Goal: Task Accomplishment & Management: Use online tool/utility

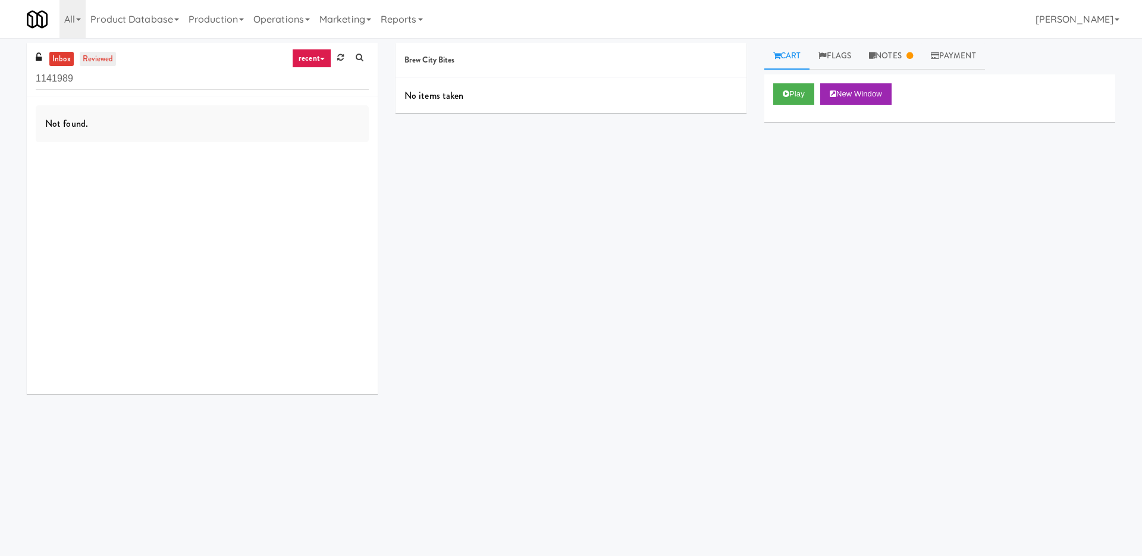
click at [93, 55] on link "reviewed" at bounding box center [98, 59] width 37 height 15
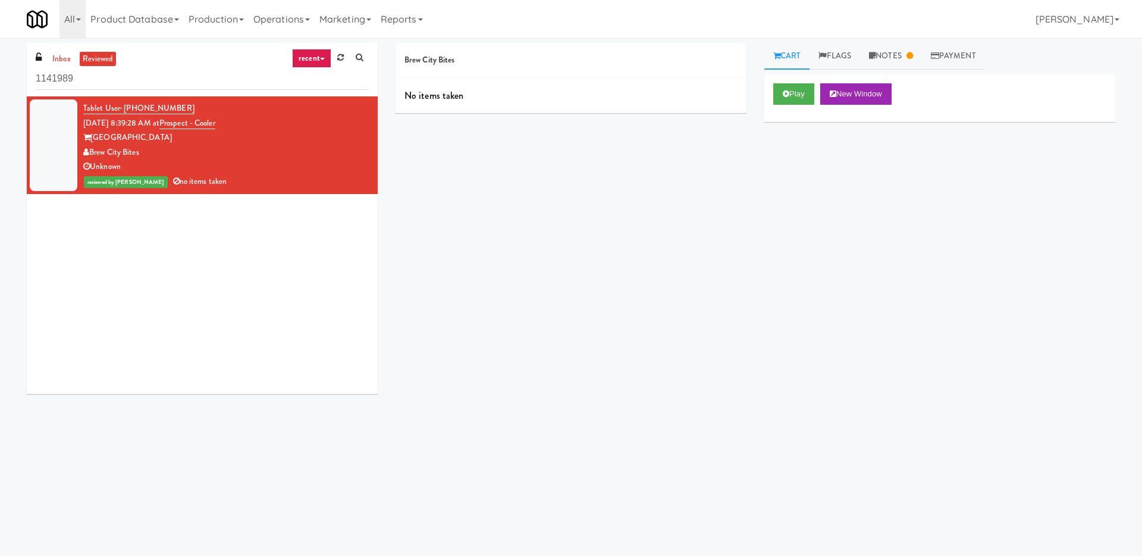
drag, startPoint x: 238, startPoint y: 124, endPoint x: 174, endPoint y: 127, distance: 64.4
click at [174, 127] on div "Tablet User · (262) 665-6528 Oct 6, 2025 8:39:28 AM at Prospect - Cooler Prospe…" at bounding box center [226, 145] width 286 height 88
copy span "Prospect - Cooler"
click at [787, 94] on icon at bounding box center [786, 94] width 7 height 8
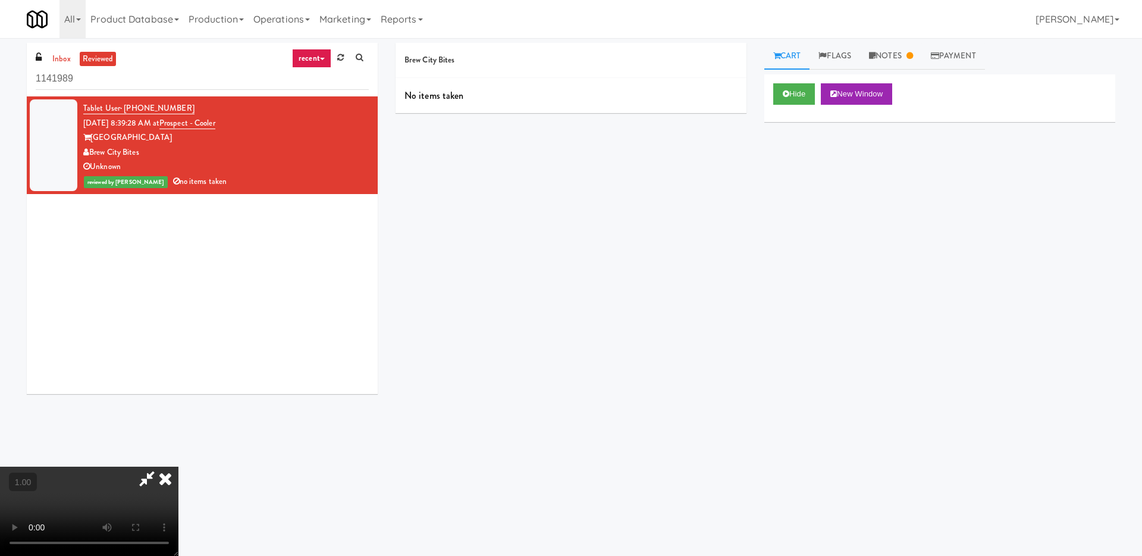
click at [179, 466] on icon at bounding box center [165, 478] width 26 height 24
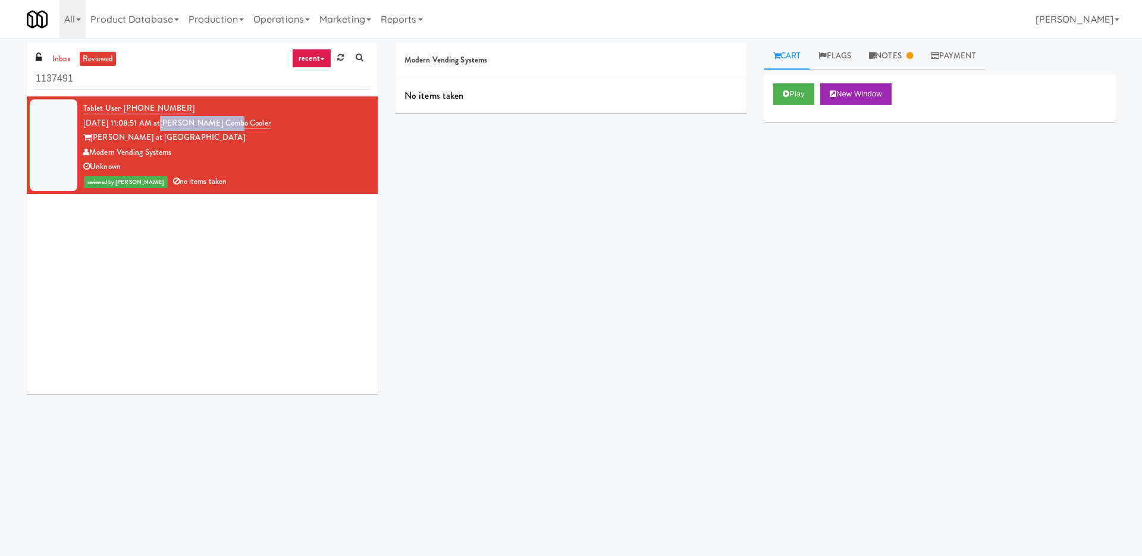
drag, startPoint x: 243, startPoint y: 124, endPoint x: 176, endPoint y: 124, distance: 66.6
click at [176, 124] on div "Tablet User · (980) 621-2421 Oct 5, 2025 11:08:51 AM at Sloan Combo Cooler Sloa…" at bounding box center [226, 145] width 286 height 88
copy link "Sloan Combo Cooler"
click at [285, 25] on link "Operations" at bounding box center [282, 19] width 66 height 38
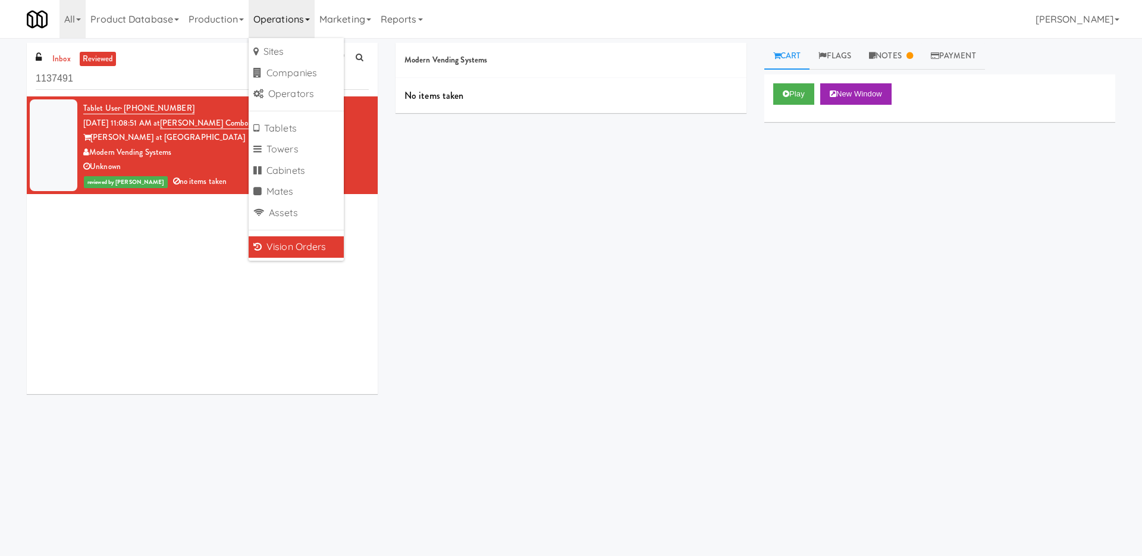
click at [843, 194] on div "Play New Window Primary Flag Clear Flag if unable to determine what was taken o…" at bounding box center [940, 297] width 351 height 446
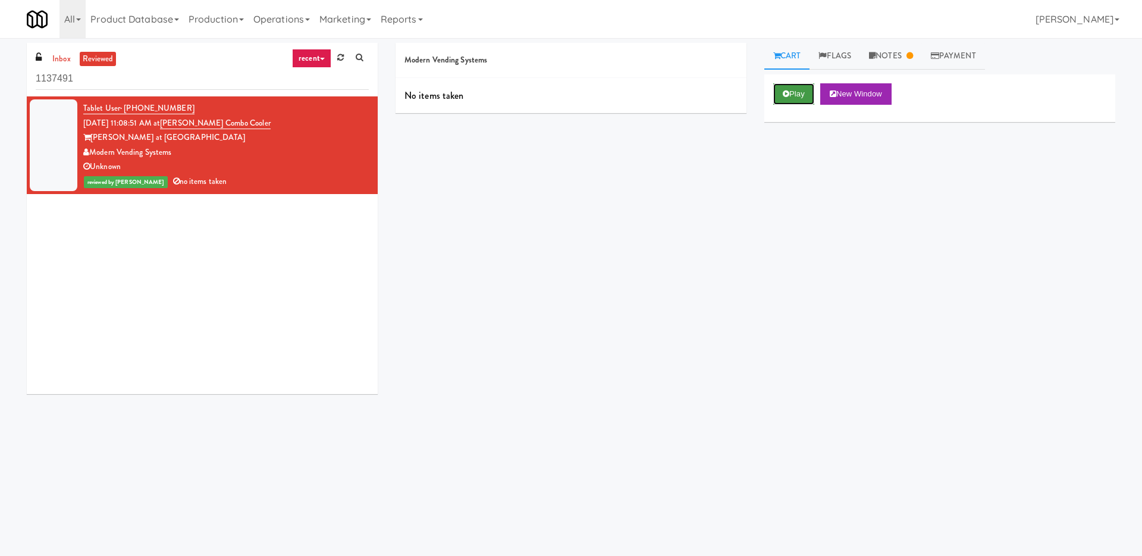
click at [797, 89] on button "Play" at bounding box center [794, 93] width 41 height 21
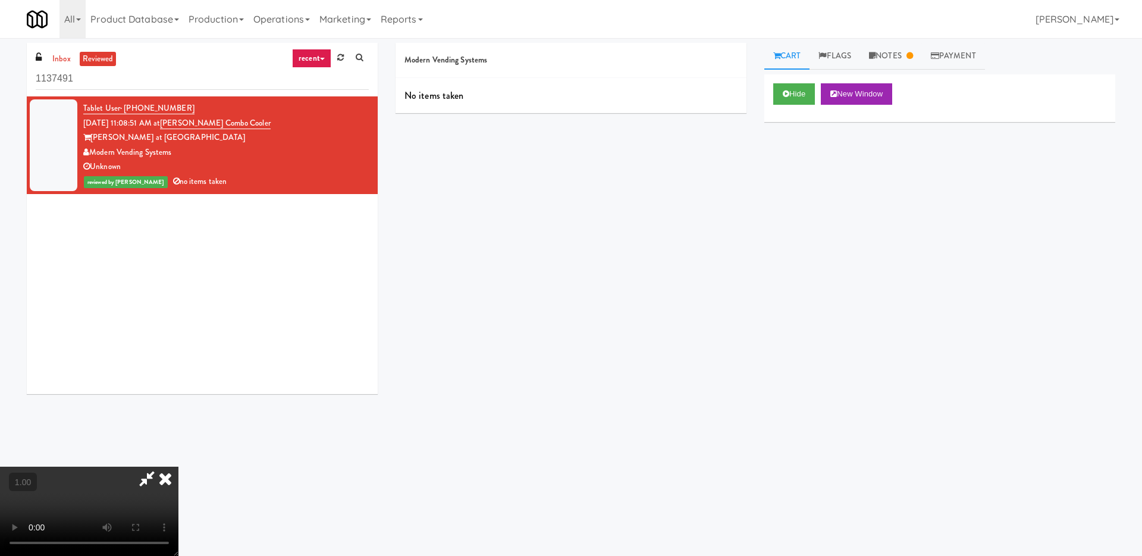
click at [179, 466] on icon at bounding box center [165, 478] width 26 height 24
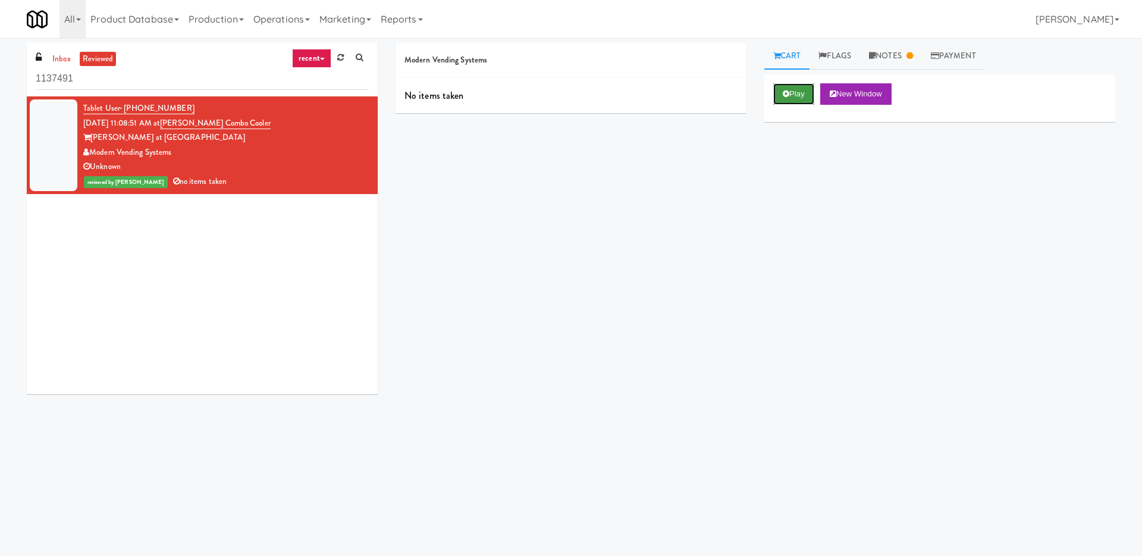
click at [787, 83] on button "Play" at bounding box center [794, 93] width 41 height 21
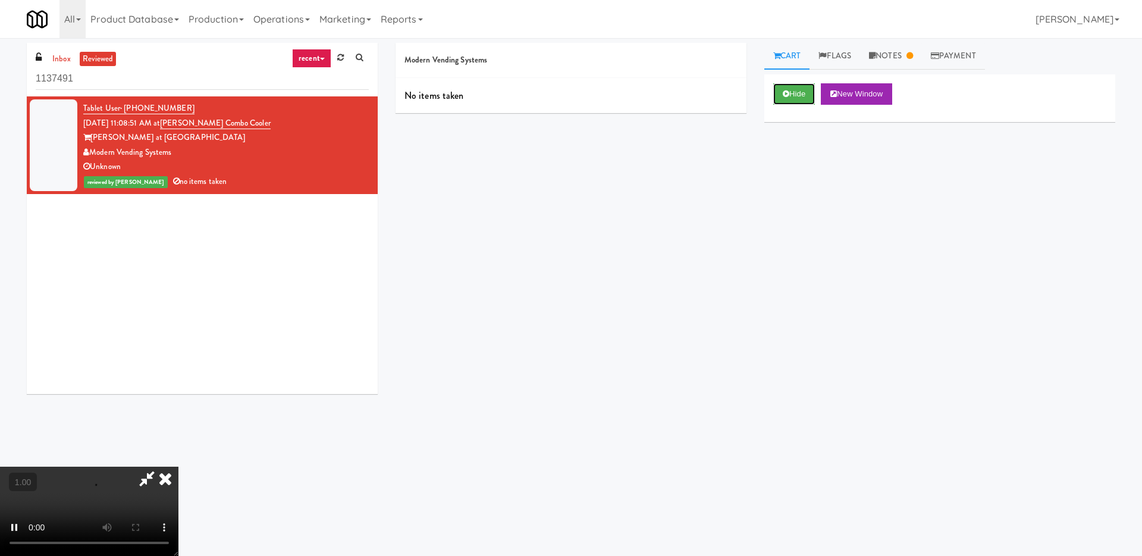
scroll to position [206, 0]
click at [785, 98] on button "Hide" at bounding box center [795, 93] width 42 height 21
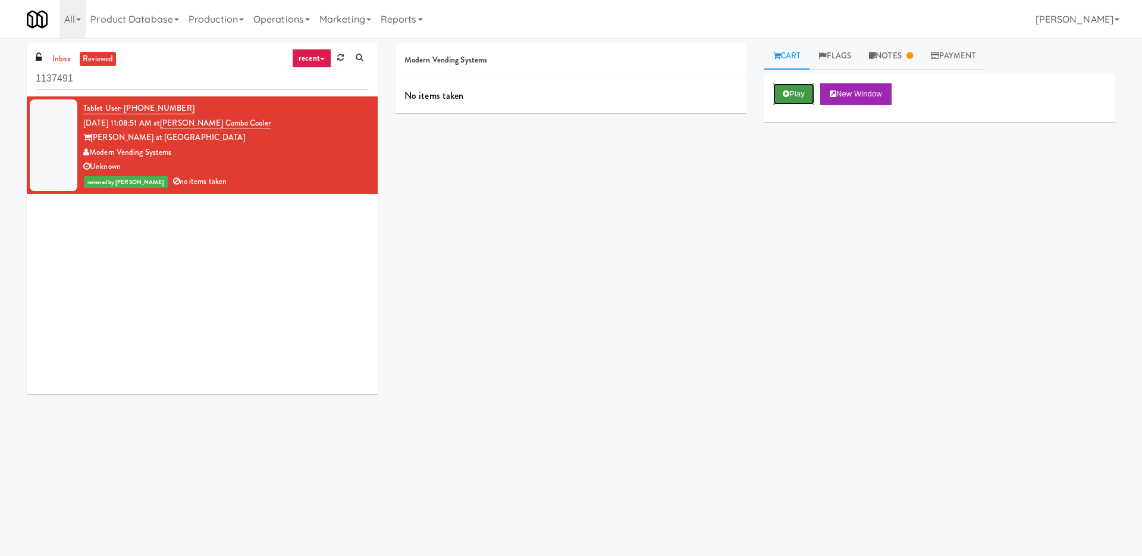
scroll to position [0, 0]
click at [785, 98] on button "Play" at bounding box center [794, 93] width 41 height 21
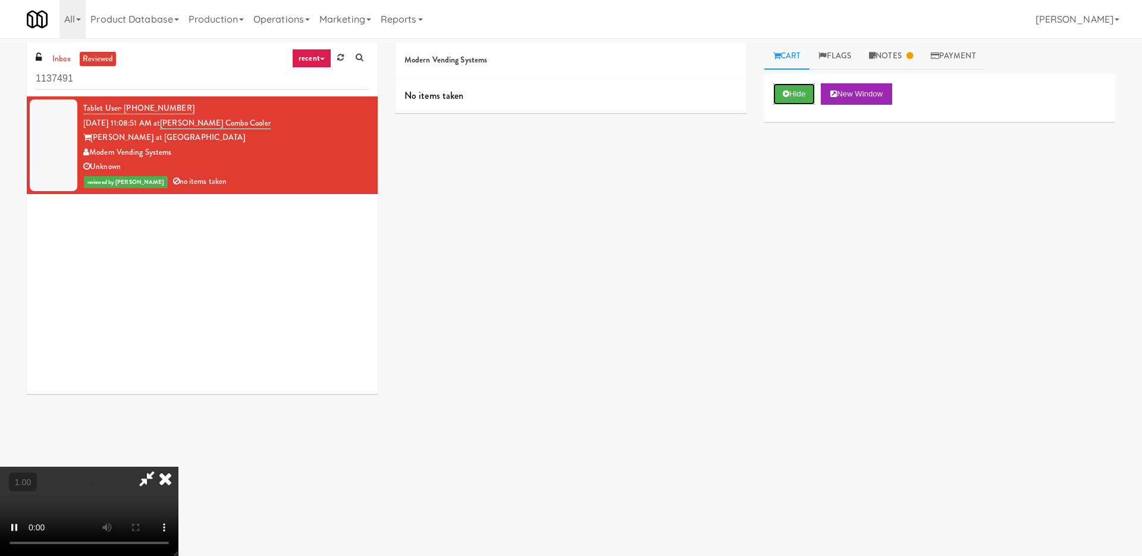
scroll to position [206, 0]
click at [131, 466] on video at bounding box center [89, 510] width 179 height 89
click at [179, 466] on video at bounding box center [89, 510] width 179 height 89
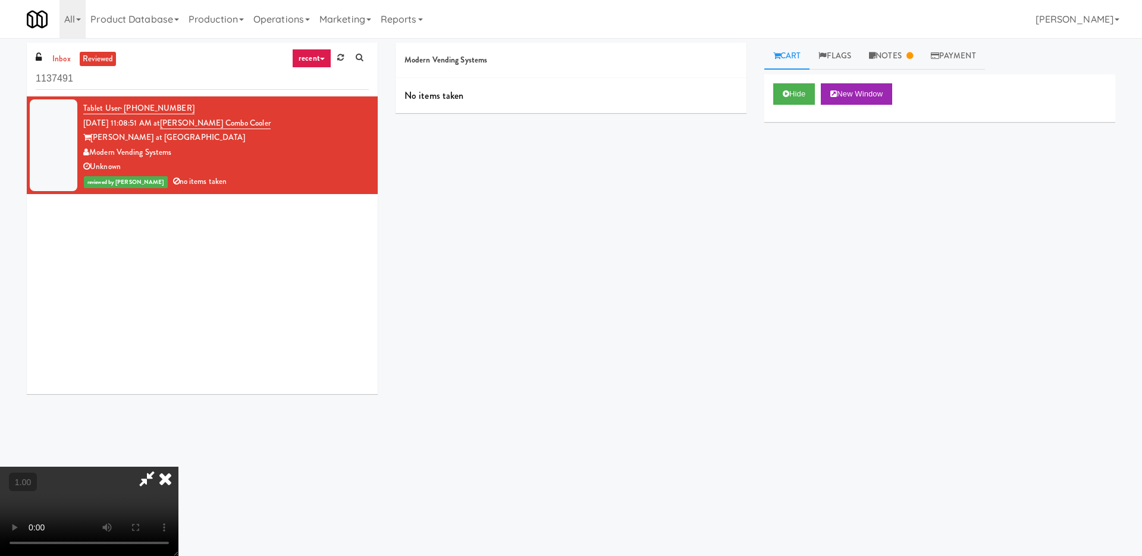
click at [179, 466] on video at bounding box center [89, 510] width 179 height 89
click at [179, 466] on icon at bounding box center [165, 478] width 26 height 24
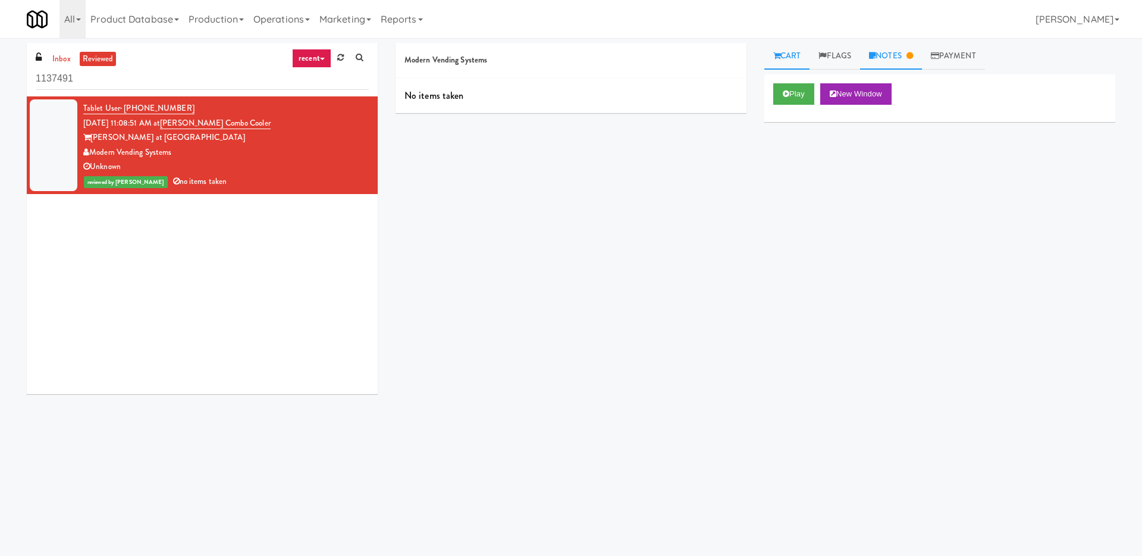
click at [895, 51] on link "Notes" at bounding box center [891, 56] width 62 height 27
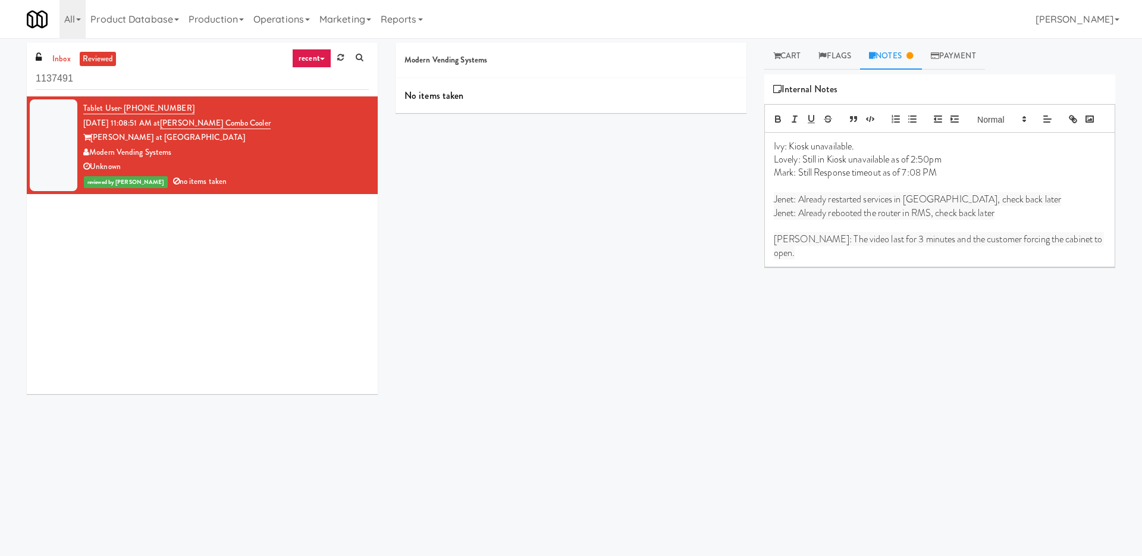
click at [653, 295] on div "Modern Vending Systems No items taken Cart Flags Notes Payment Play New Window …" at bounding box center [756, 282] width 738 height 478
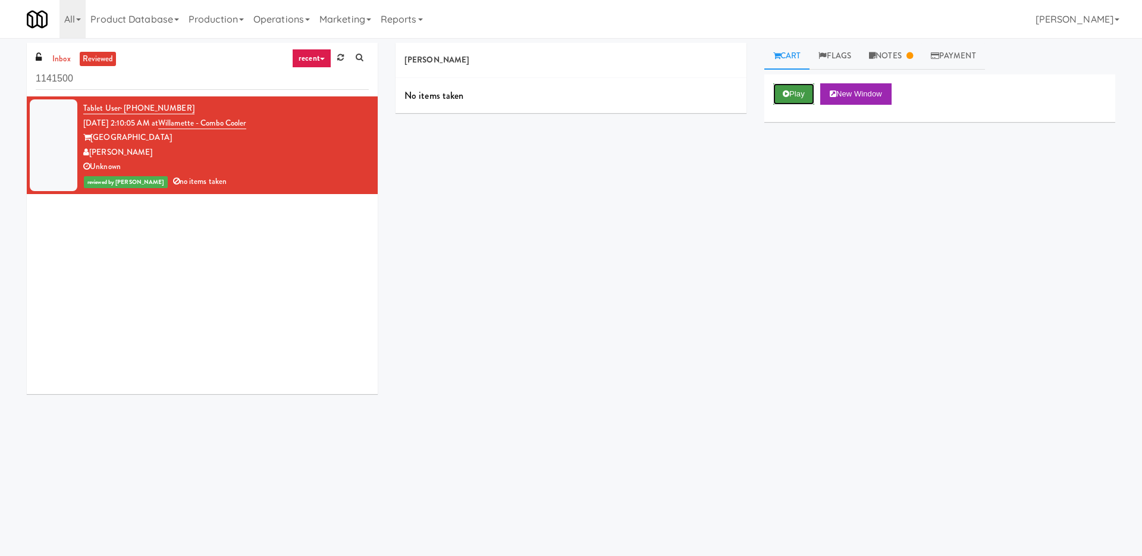
click at [794, 92] on button "Play" at bounding box center [794, 93] width 41 height 21
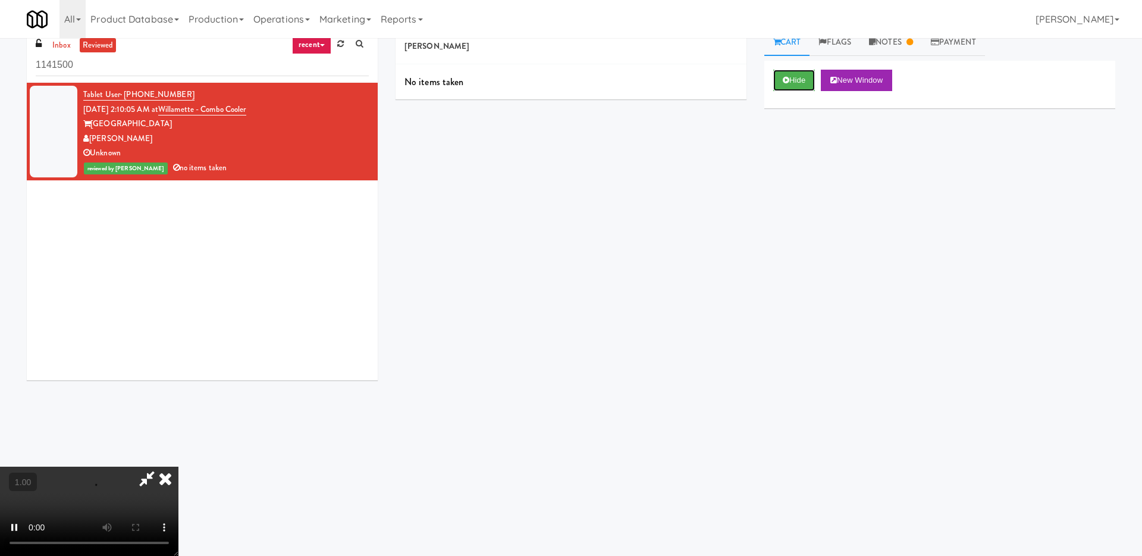
scroll to position [38, 0]
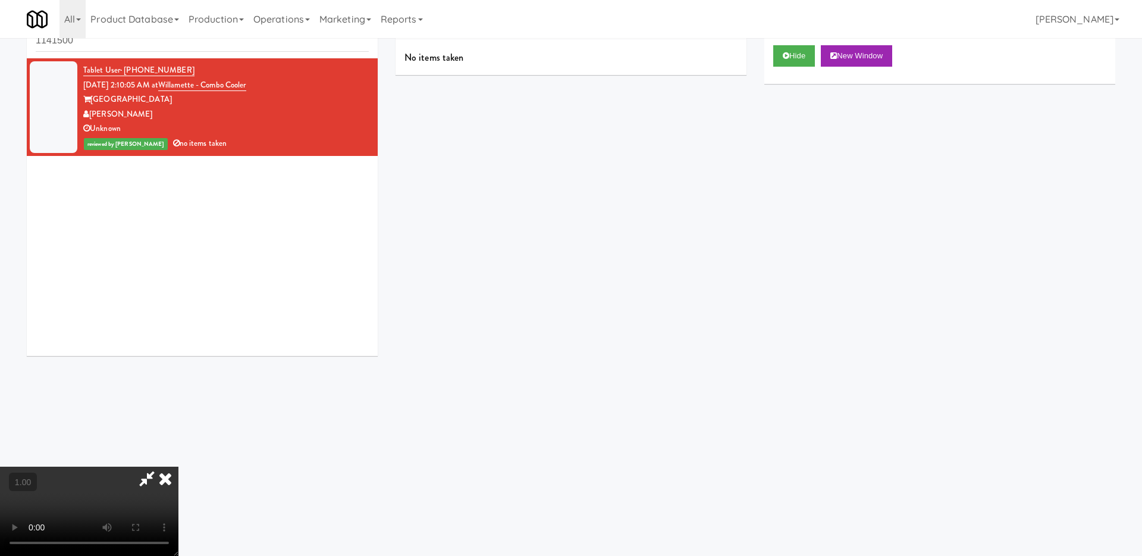
click at [179, 466] on icon at bounding box center [165, 478] width 26 height 24
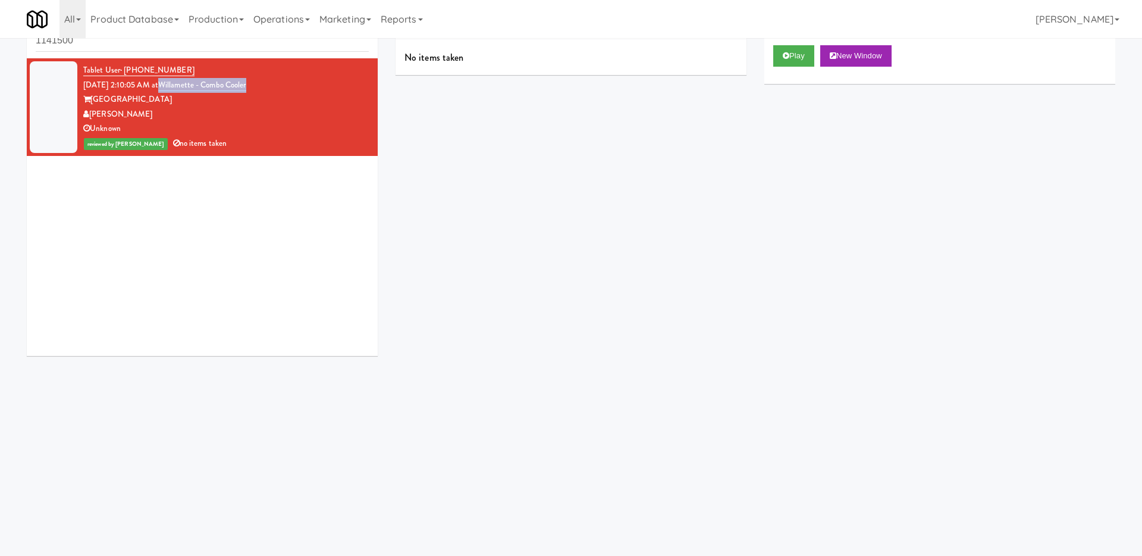
drag, startPoint x: 277, startPoint y: 90, endPoint x: 176, endPoint y: 89, distance: 100.6
click at [176, 89] on div "Tablet User · (240) 449-0270 Oct 6, 2025 2:10:05 AM at Willamette - Combo Coole…" at bounding box center [226, 107] width 286 height 88
copy link "Willamette - Combo Cooler"
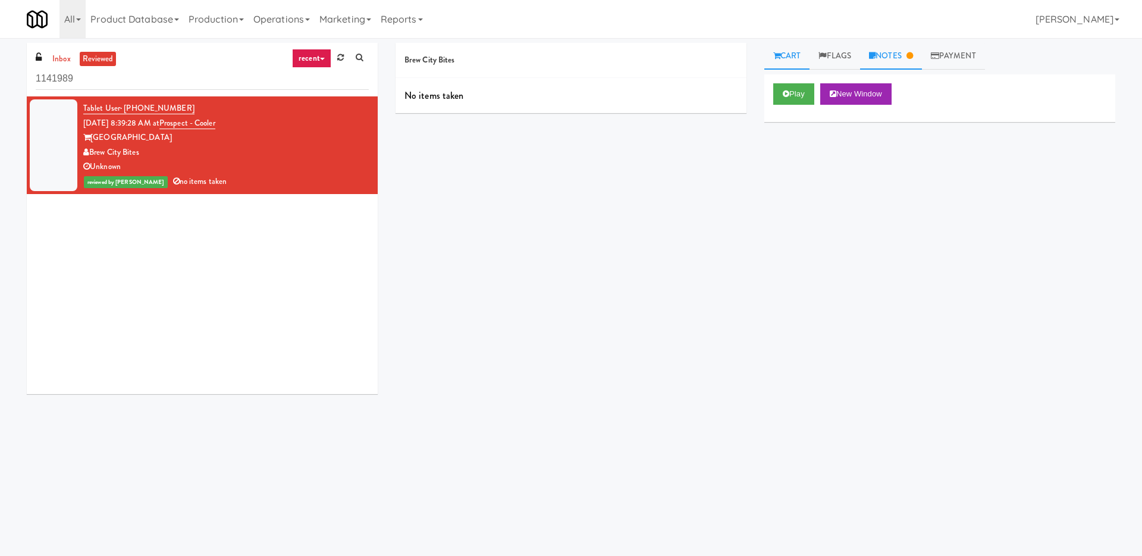
click at [904, 57] on link "Notes" at bounding box center [891, 56] width 62 height 27
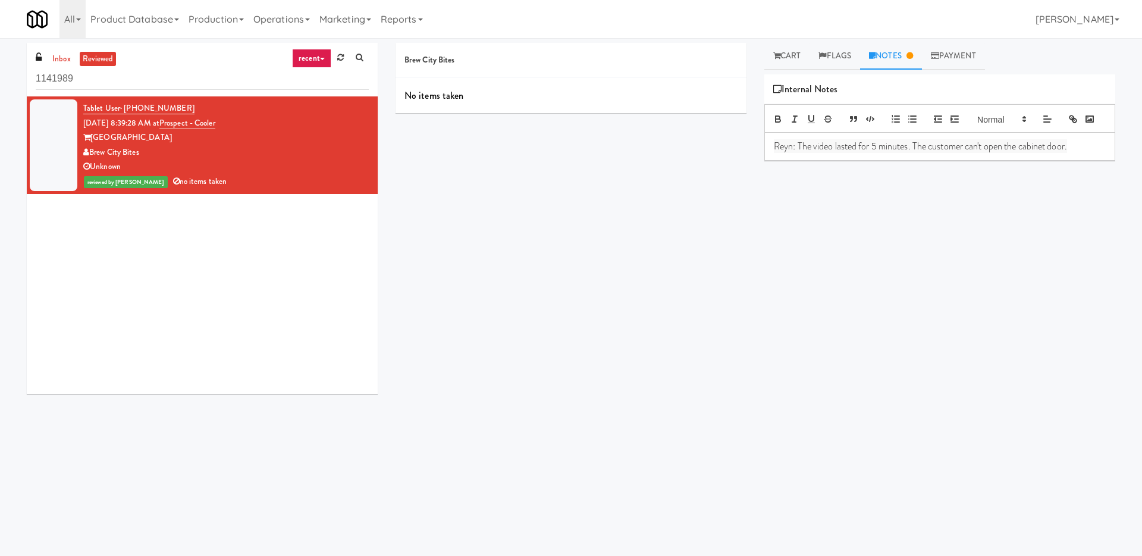
click at [773, 146] on div "Reyn: The video lasted for 5 minutes. The customer can't open the cabinet door." at bounding box center [940, 146] width 350 height 27
click at [601, 290] on div "Brew City Bites No items taken Cart Flags Notes Payment Play New Window Primary…" at bounding box center [756, 282] width 738 height 478
click at [937, 148] on p "Joshua: Failed to create fridge open" at bounding box center [940, 146] width 332 height 13
click at [547, 311] on div "Brew City Bites No items taken Cart Flags Notes Payment Play New Window Primary…" at bounding box center [756, 282] width 738 height 478
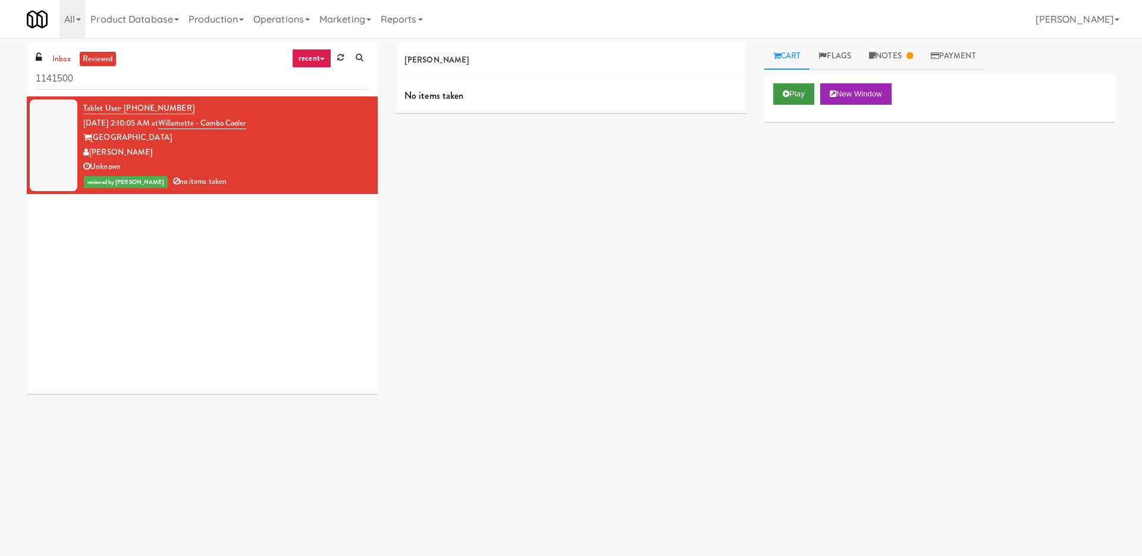
scroll to position [38, 0]
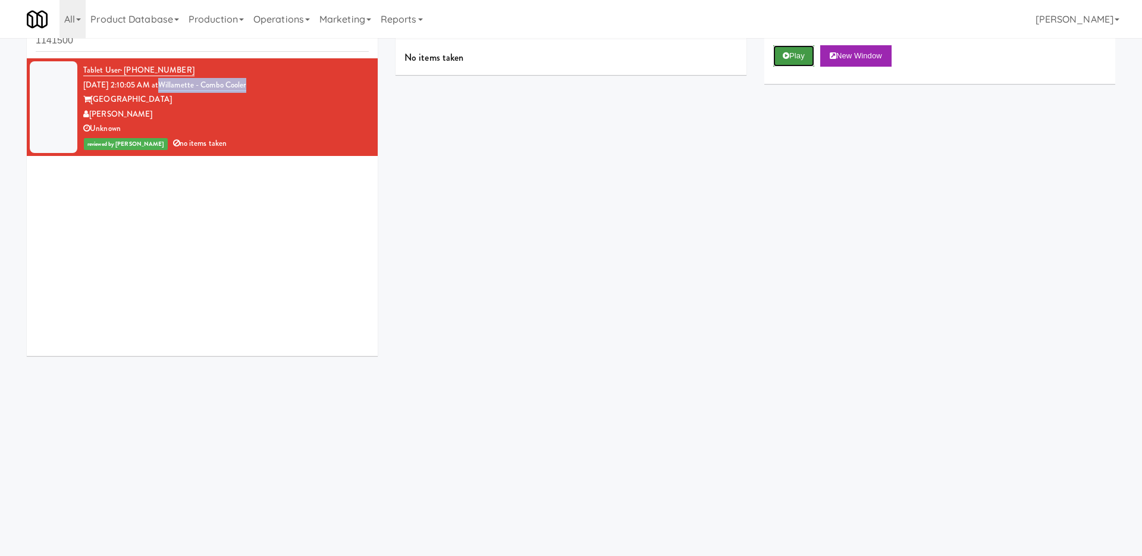
click at [800, 60] on button "Play" at bounding box center [794, 55] width 41 height 21
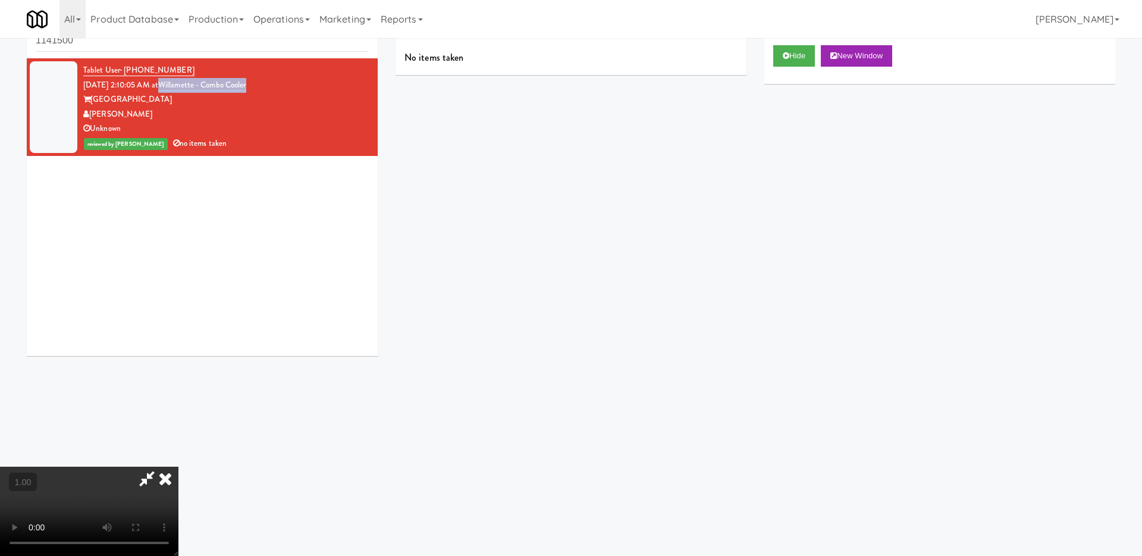
click at [179, 466] on video at bounding box center [89, 510] width 179 height 89
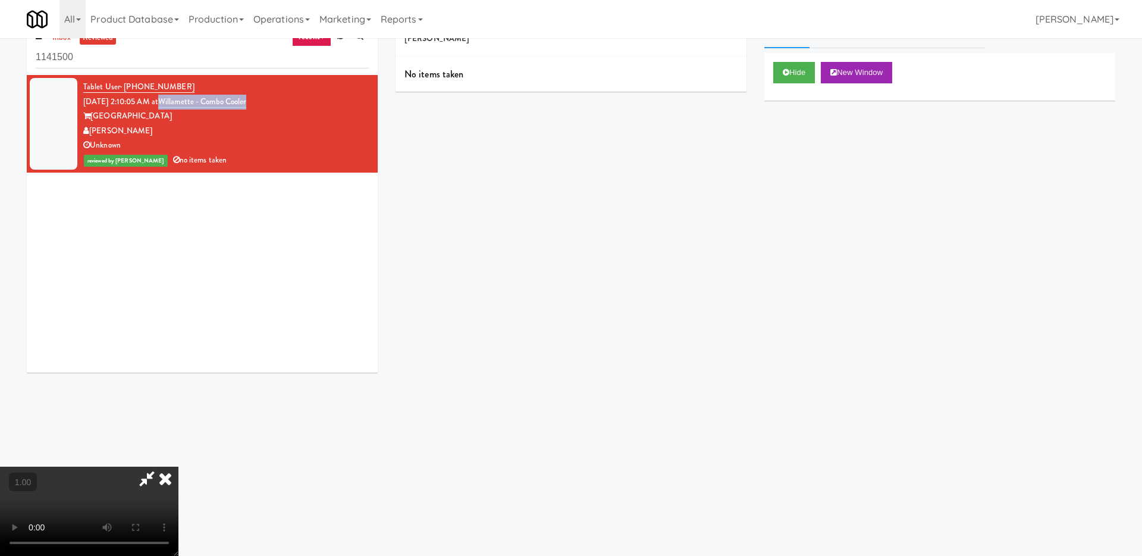
scroll to position [0, 0]
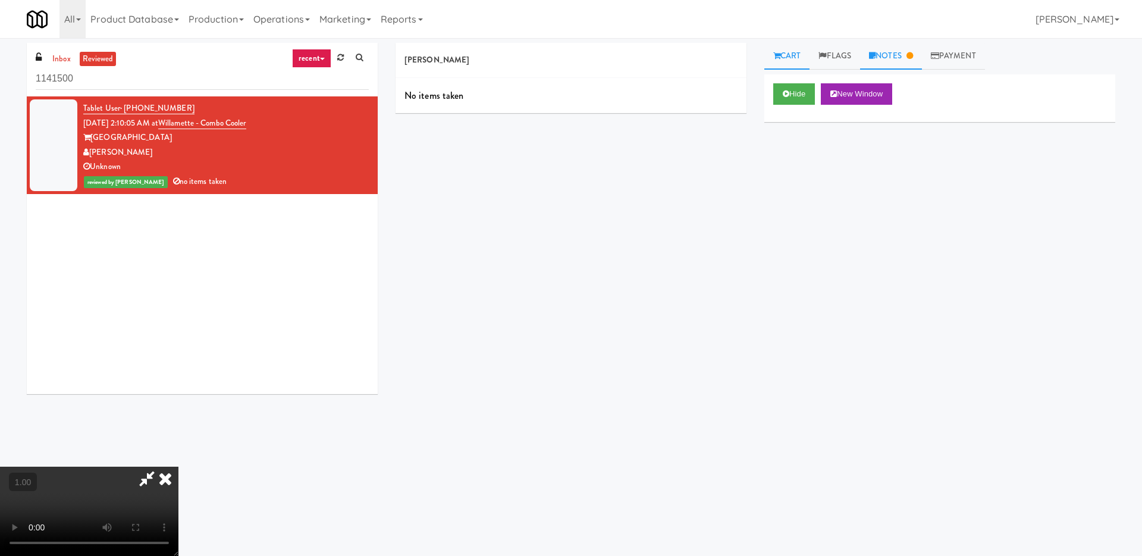
click at [888, 46] on link "Notes" at bounding box center [891, 56] width 62 height 27
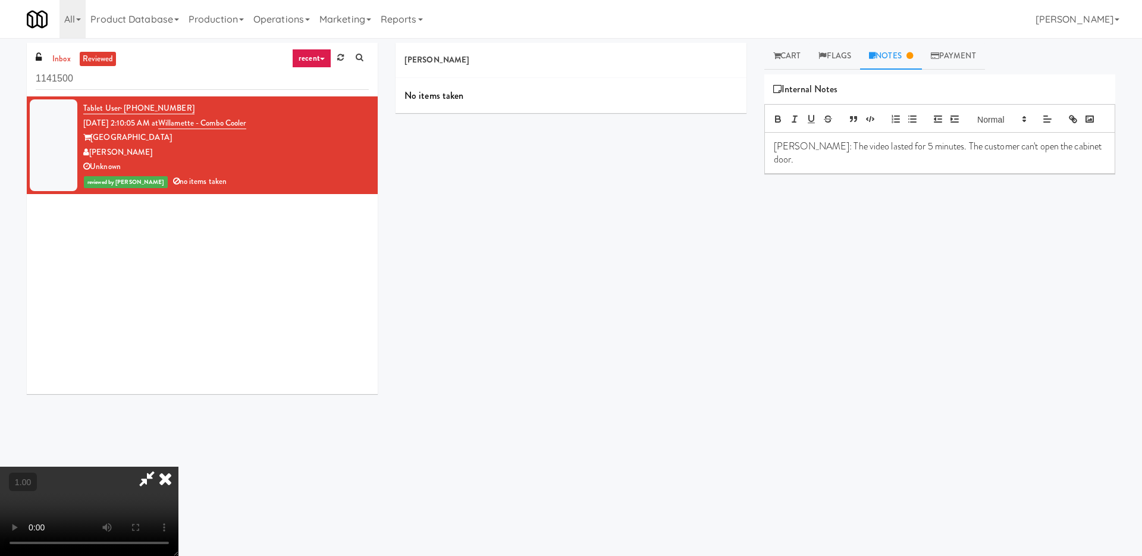
click at [776, 146] on p "Claude: The video lasted for 5 minutes. The customer can't open the cabinet doo…" at bounding box center [940, 153] width 332 height 27
click at [696, 194] on div "Davey Vending No items taken Cart Flags Notes Payment Hide New Window Primary F…" at bounding box center [756, 282] width 738 height 478
click at [161, 466] on icon at bounding box center [146, 478] width 27 height 24
click at [179, 466] on icon at bounding box center [165, 478] width 26 height 24
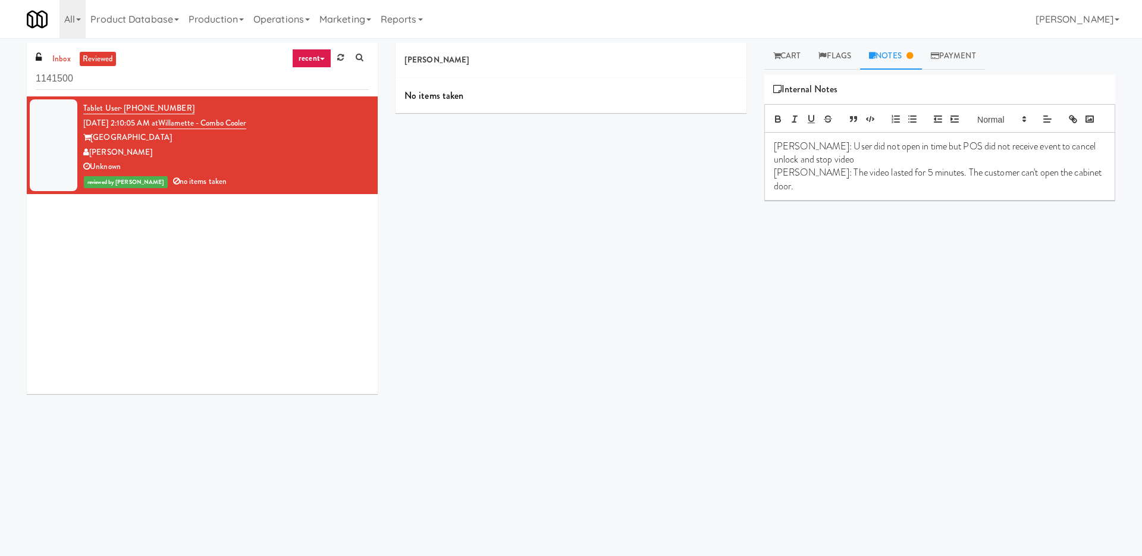
click at [640, 253] on div "Davey Vending No items taken Cart Flags Notes Payment Play New Window Primary F…" at bounding box center [756, 282] width 738 height 478
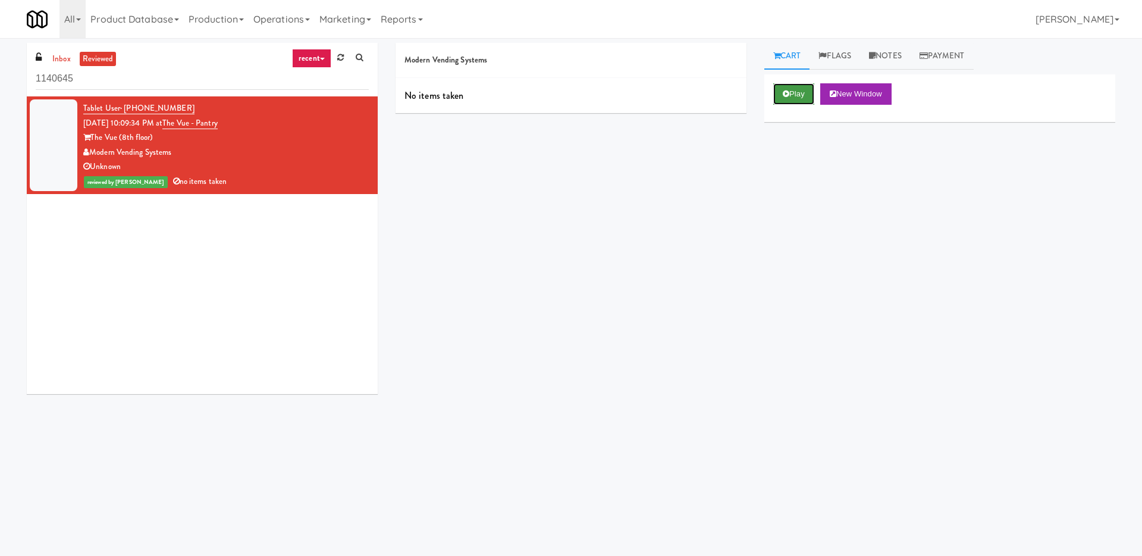
click at [793, 96] on button "Play" at bounding box center [794, 93] width 41 height 21
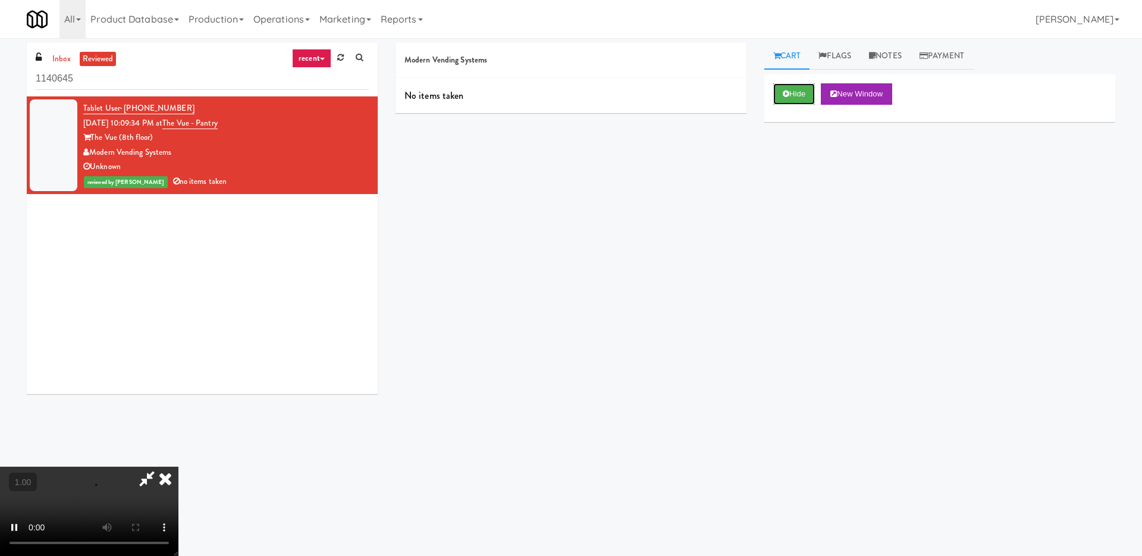
scroll to position [38, 0]
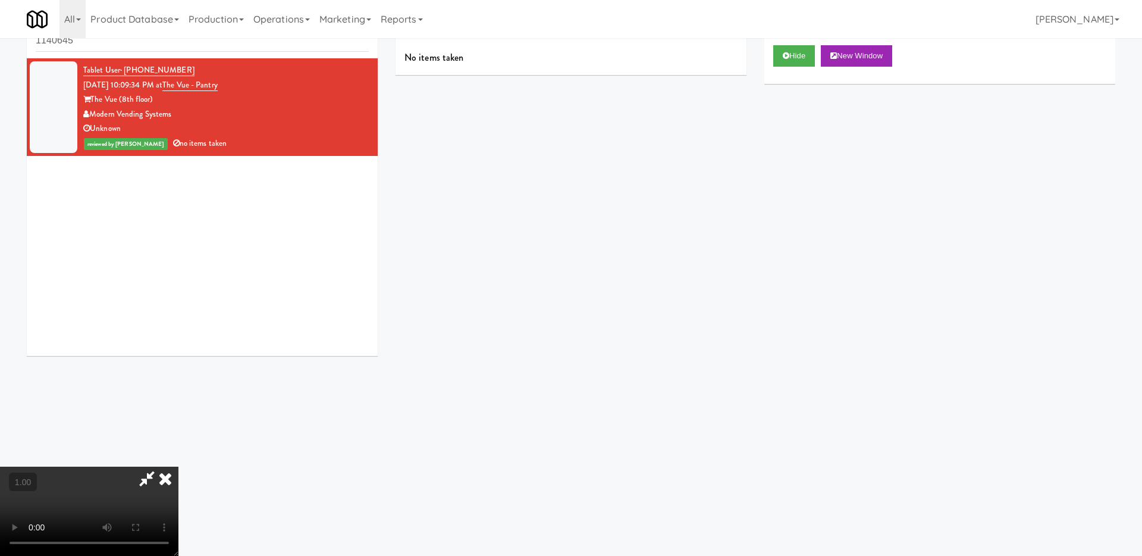
click at [179, 466] on icon at bounding box center [165, 478] width 26 height 24
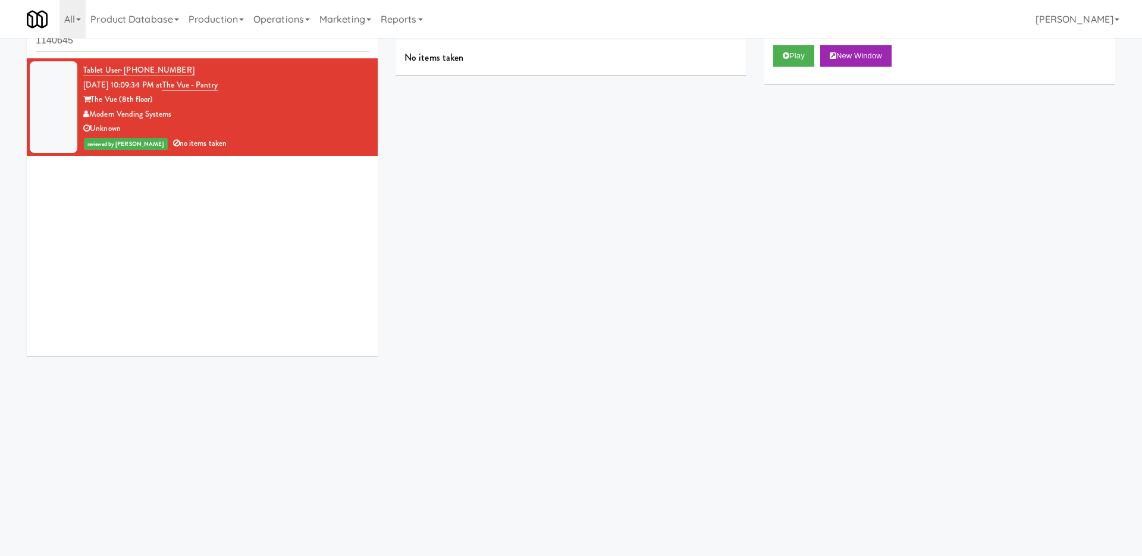
scroll to position [0, 0]
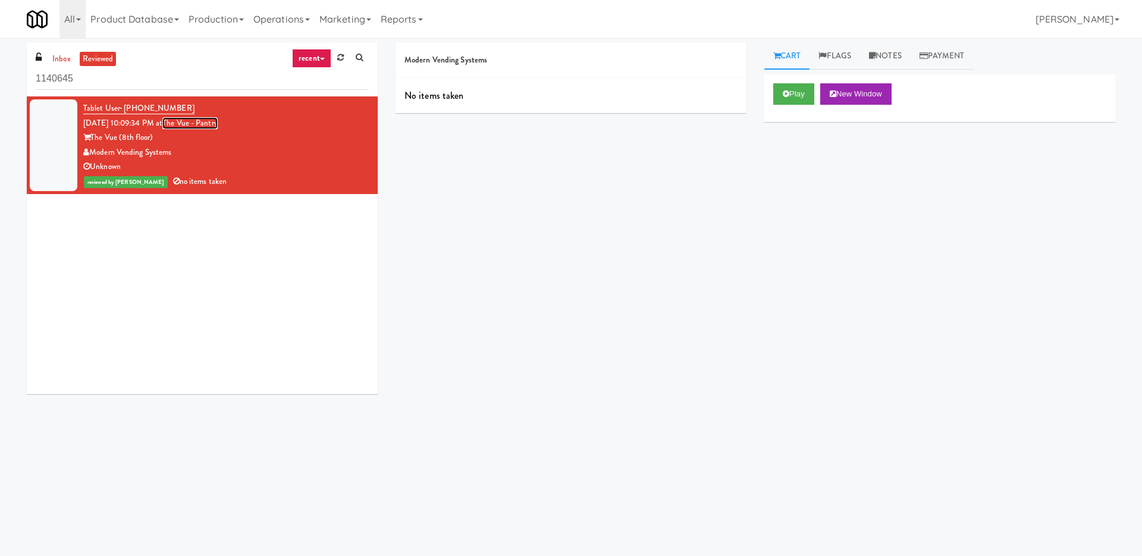
click at [218, 123] on link "The Vue - Pantry" at bounding box center [189, 123] width 55 height 12
click at [306, 14] on link "Operations" at bounding box center [282, 19] width 66 height 38
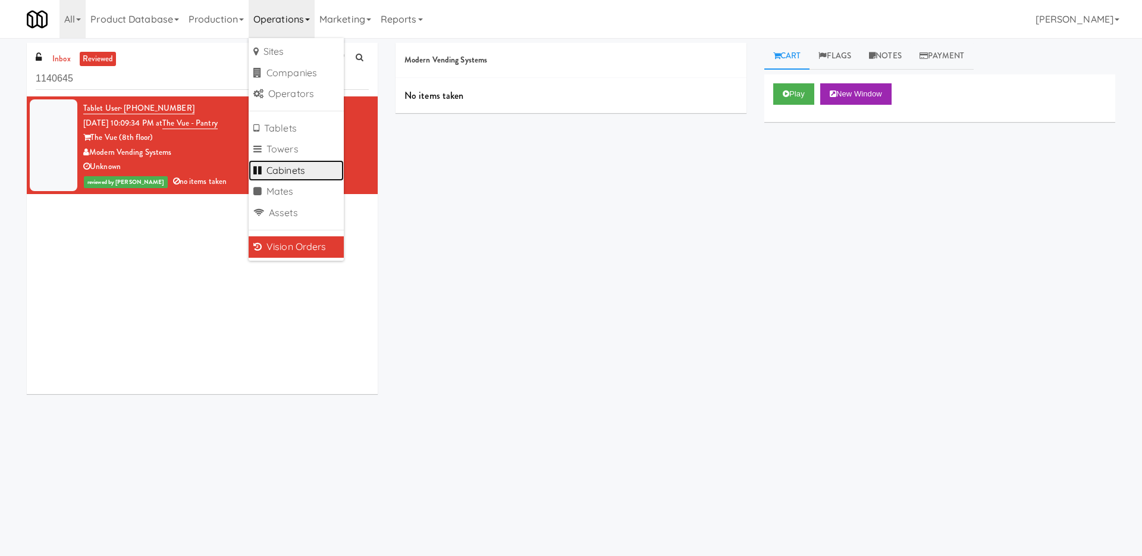
click at [314, 170] on link "Cabinets" at bounding box center [296, 170] width 95 height 21
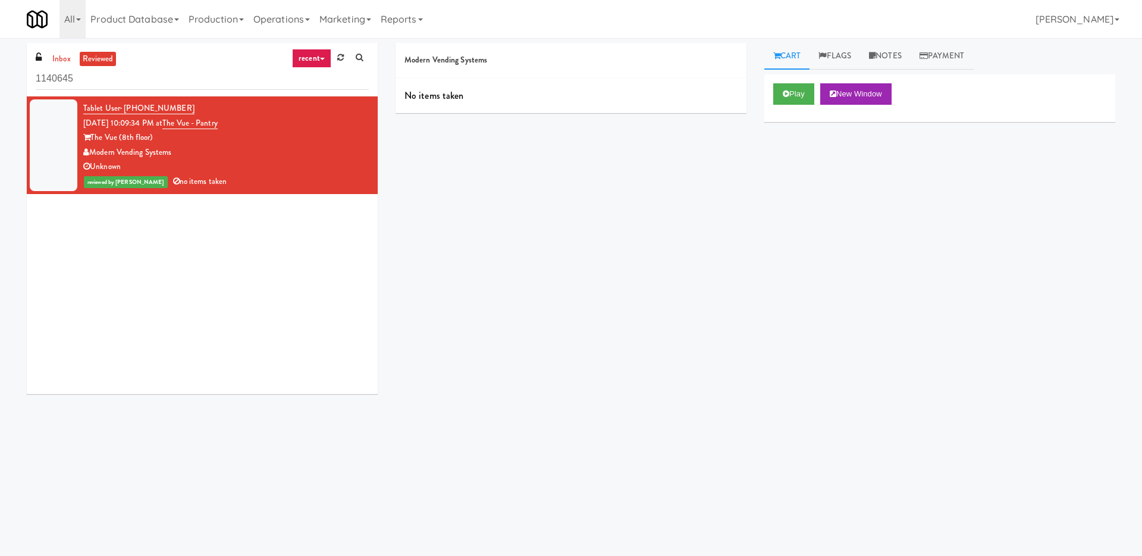
click at [657, 186] on div "Modern Vending Systems No items taken Cart Flags Notes Payment Play New Window …" at bounding box center [756, 282] width 738 height 478
click at [795, 86] on button "Play" at bounding box center [794, 93] width 41 height 21
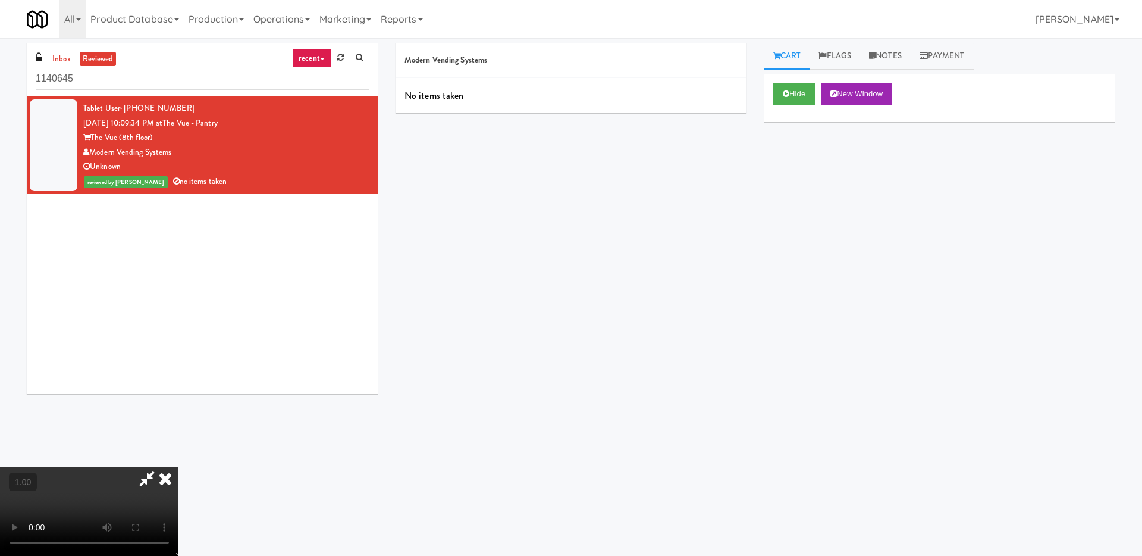
click at [179, 466] on video at bounding box center [89, 510] width 179 height 89
click at [179, 466] on icon at bounding box center [165, 478] width 26 height 24
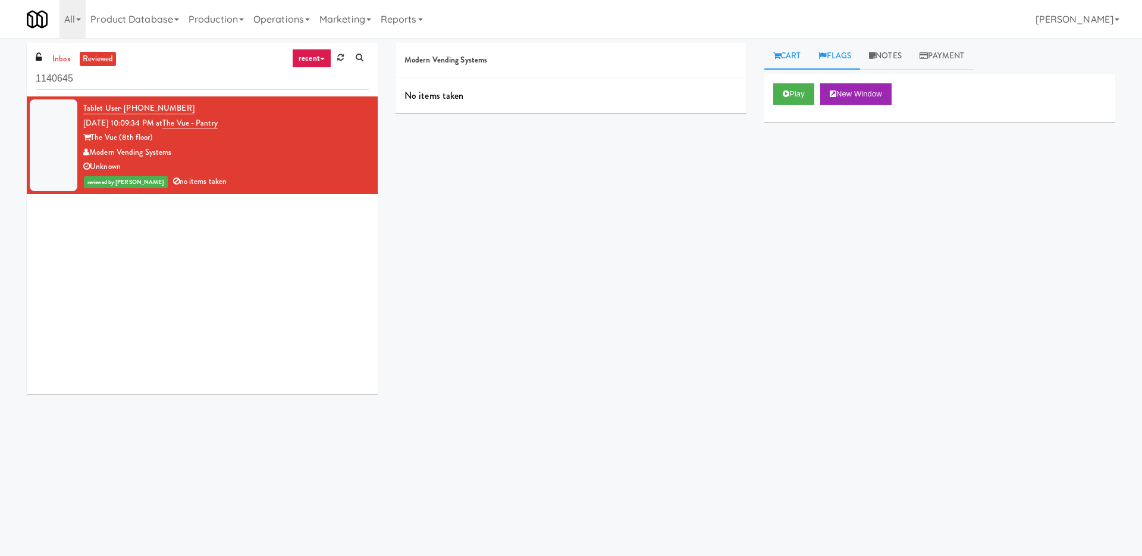
click at [829, 55] on link "Flags" at bounding box center [835, 56] width 51 height 27
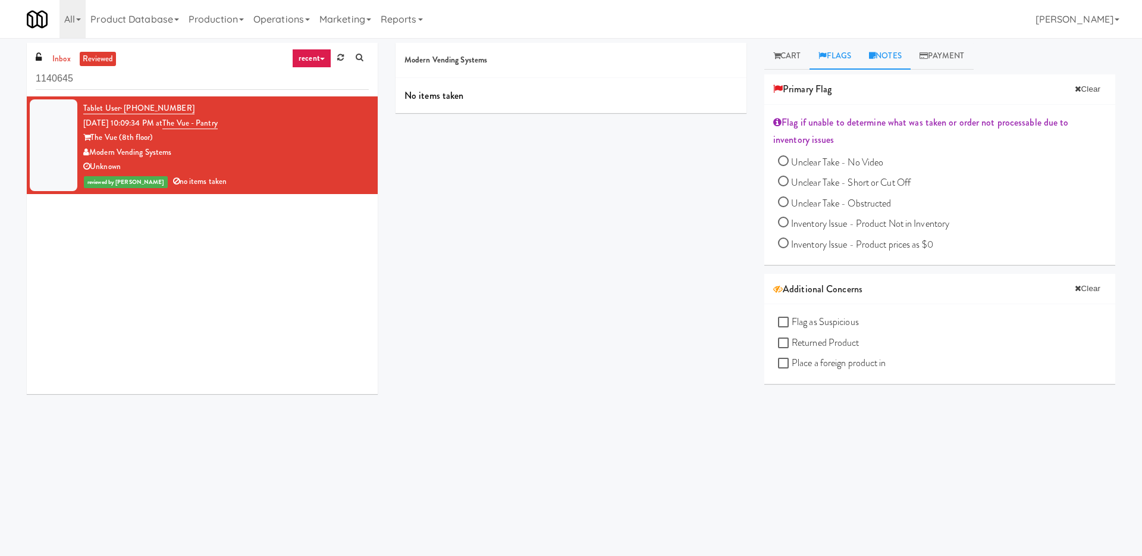
click at [888, 55] on link "Notes" at bounding box center [885, 56] width 51 height 27
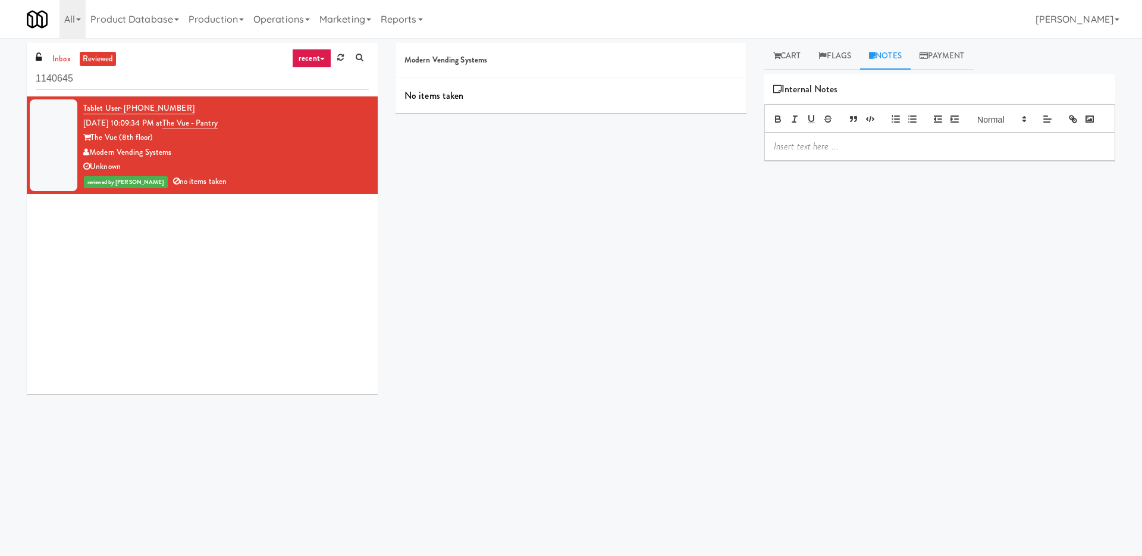
click at [846, 143] on p at bounding box center [940, 146] width 332 height 13
click at [785, 60] on link "Cart" at bounding box center [788, 56] width 46 height 27
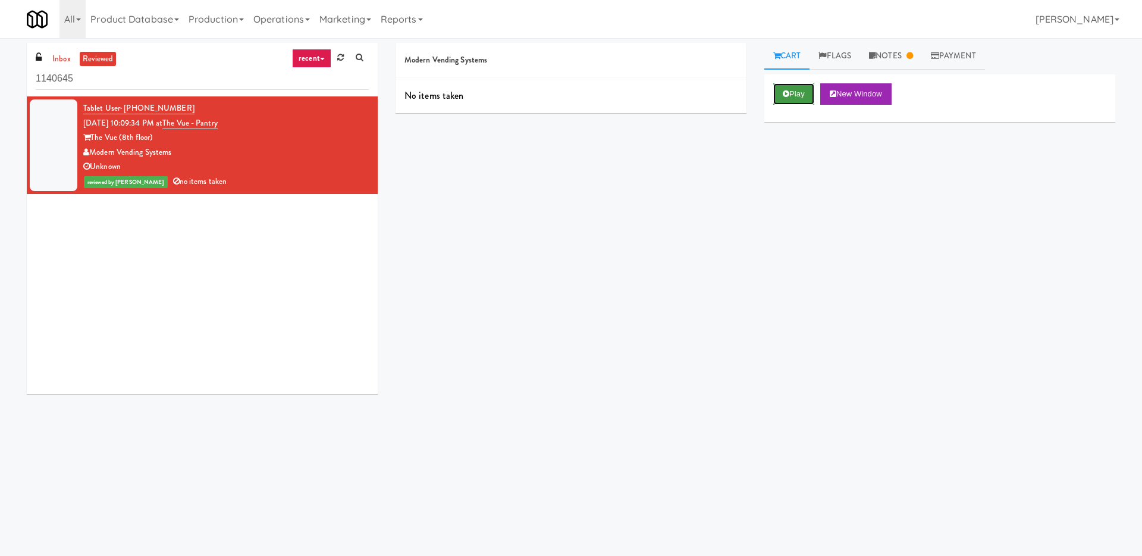
click at [815, 102] on button "Play" at bounding box center [794, 93] width 41 height 21
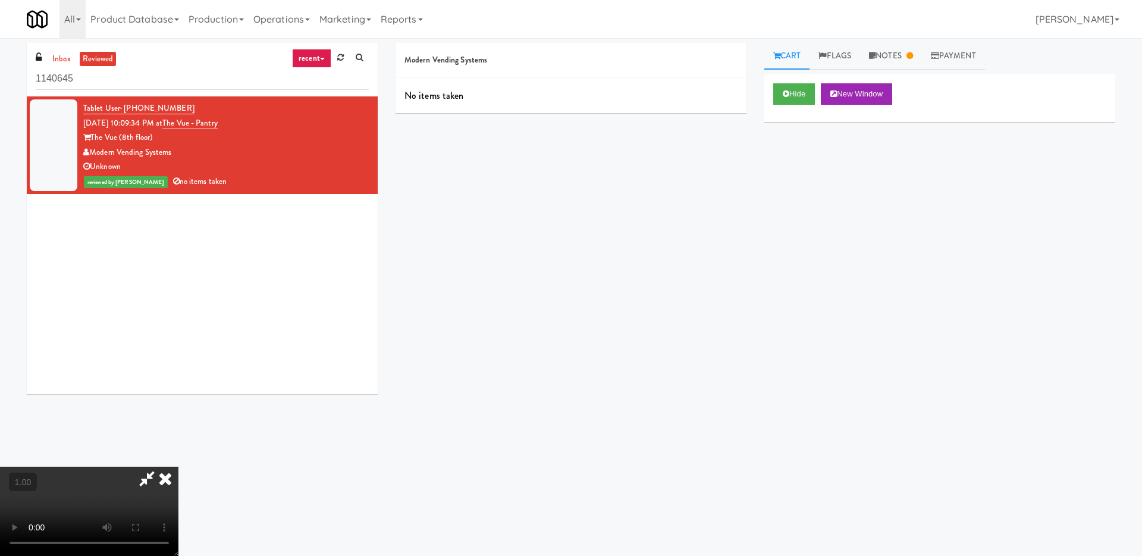
click at [179, 466] on icon at bounding box center [165, 478] width 26 height 24
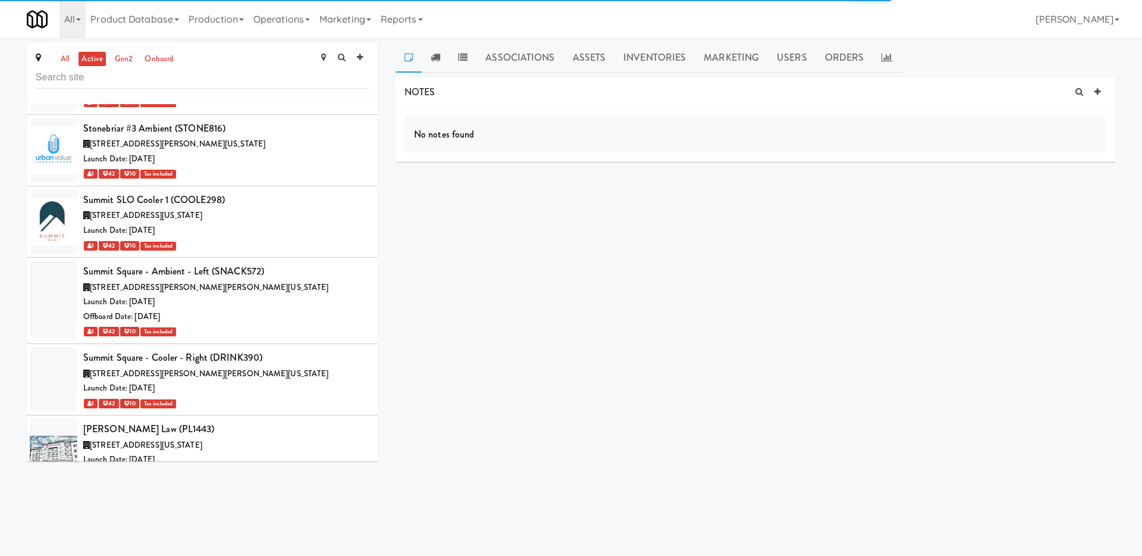
scroll to position [59929, 0]
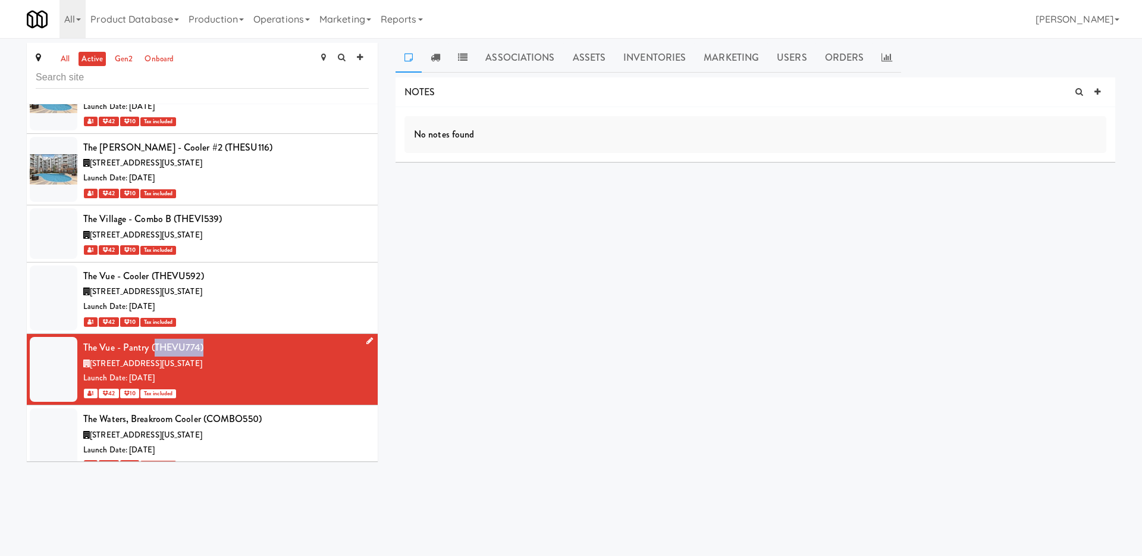
drag, startPoint x: 201, startPoint y: 136, endPoint x: 155, endPoint y: 138, distance: 45.9
click at [155, 339] on div "The Vue - Pantry (THEVU774)" at bounding box center [226, 348] width 286 height 18
copy div "THEVU774)"
click at [279, 19] on link "Operations" at bounding box center [282, 19] width 66 height 38
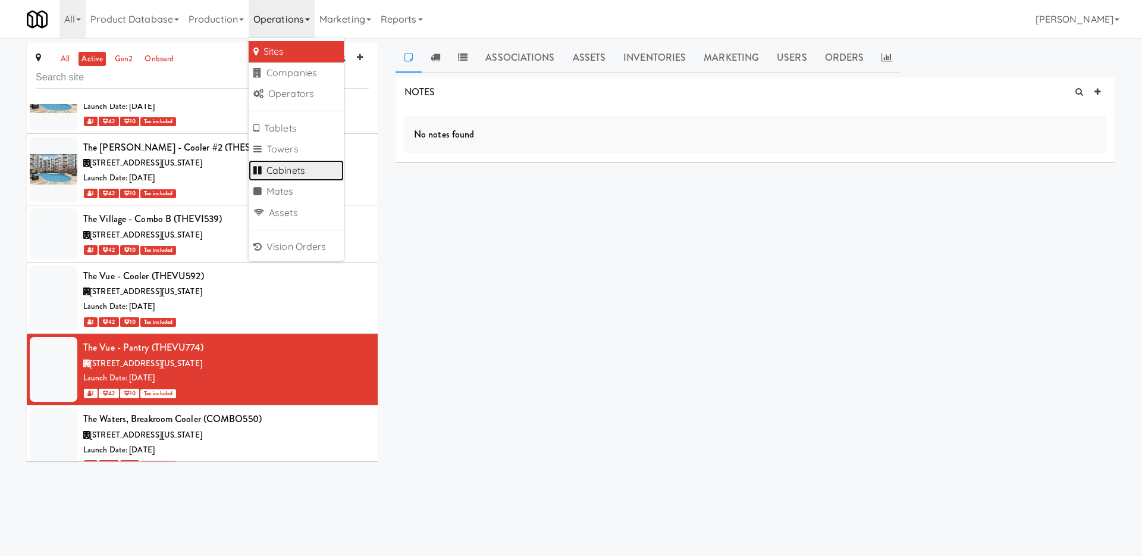
click at [295, 163] on link "Cabinets" at bounding box center [296, 170] width 95 height 21
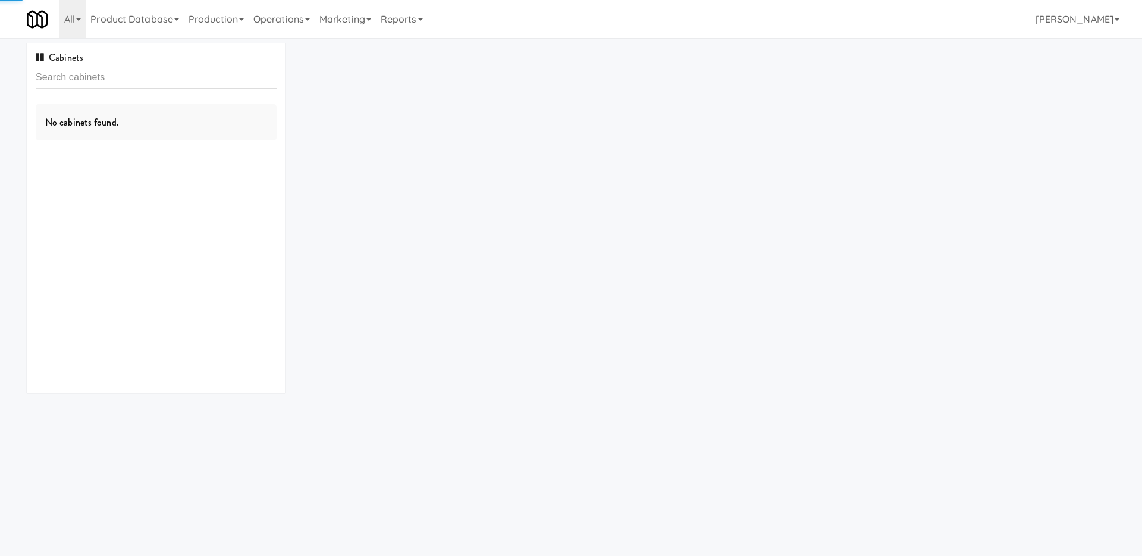
type input "THEVU774)"
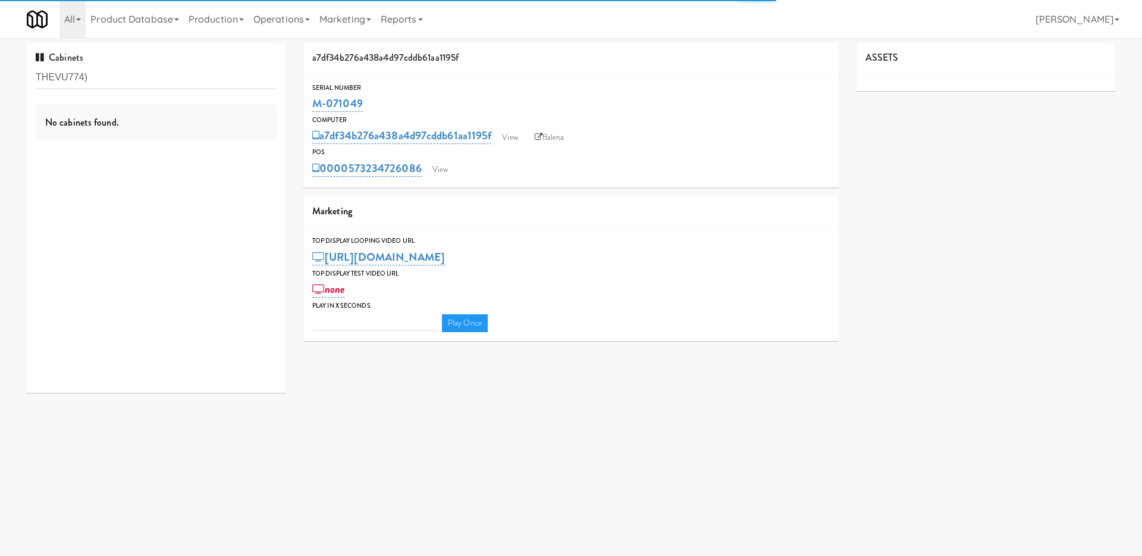
type input "3"
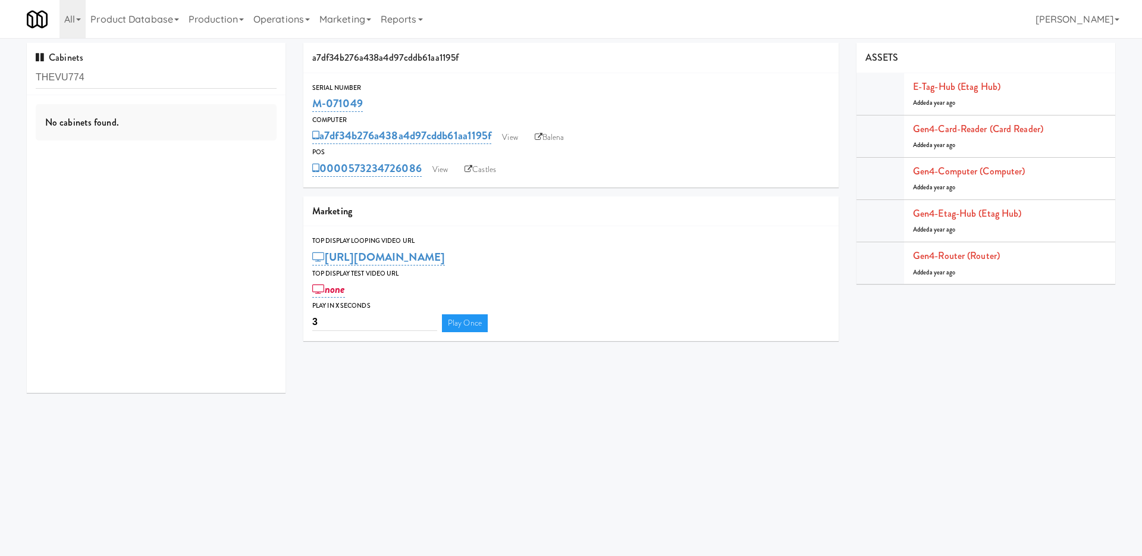
type input "THEVU774"
click at [167, 136] on div "The Vue - Pantry" at bounding box center [156, 139] width 241 height 15
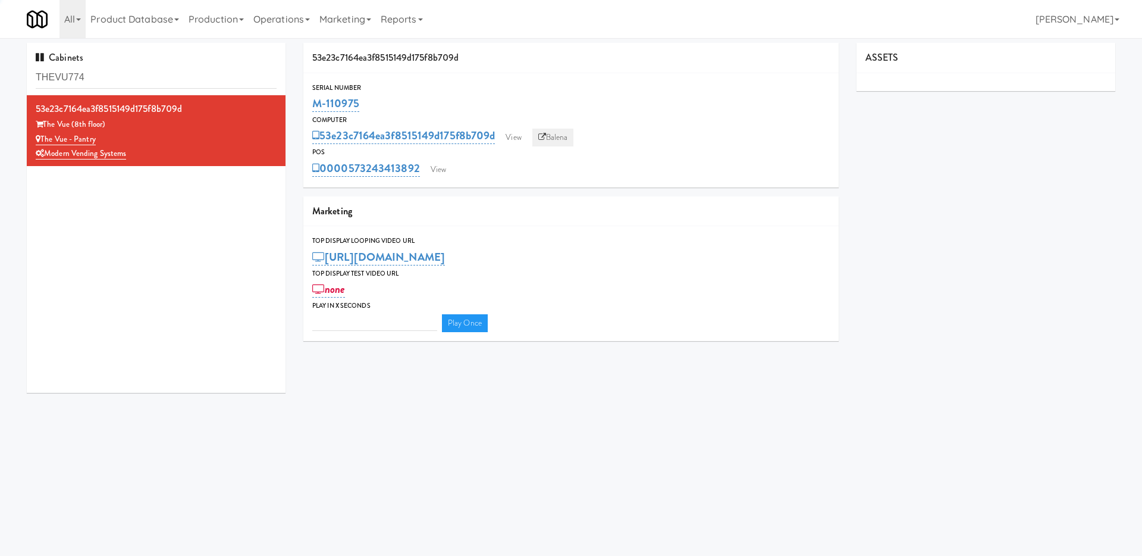
type input "3"
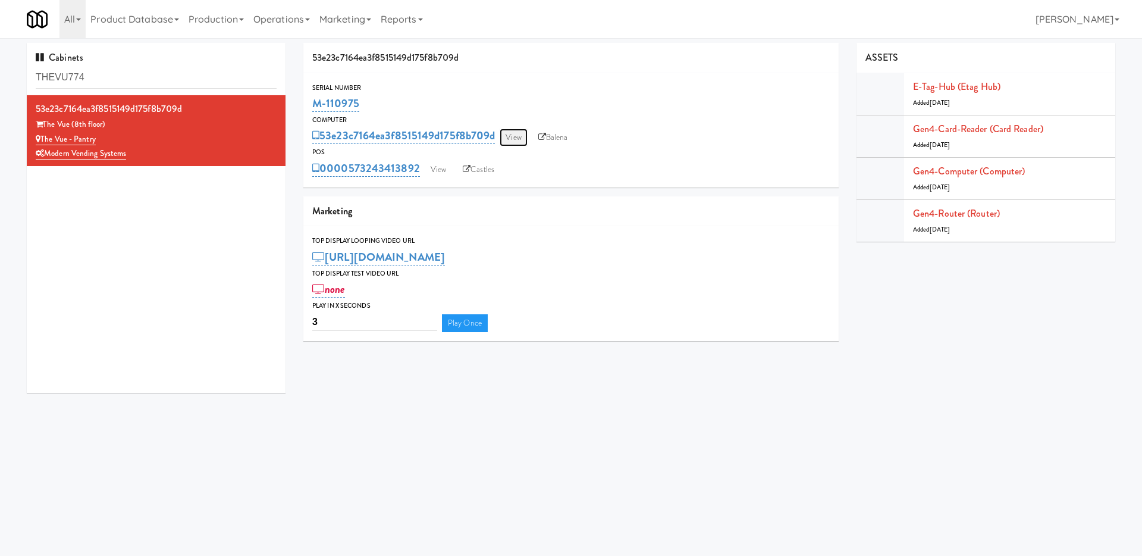
click at [511, 140] on link "View" at bounding box center [513, 138] width 27 height 18
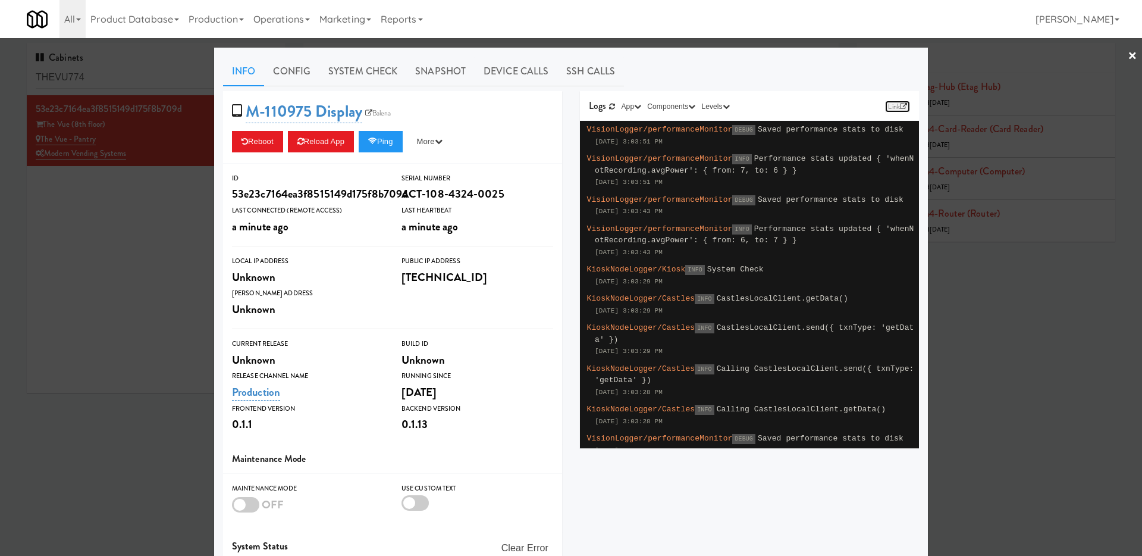
click at [894, 109] on link "Link" at bounding box center [897, 107] width 25 height 12
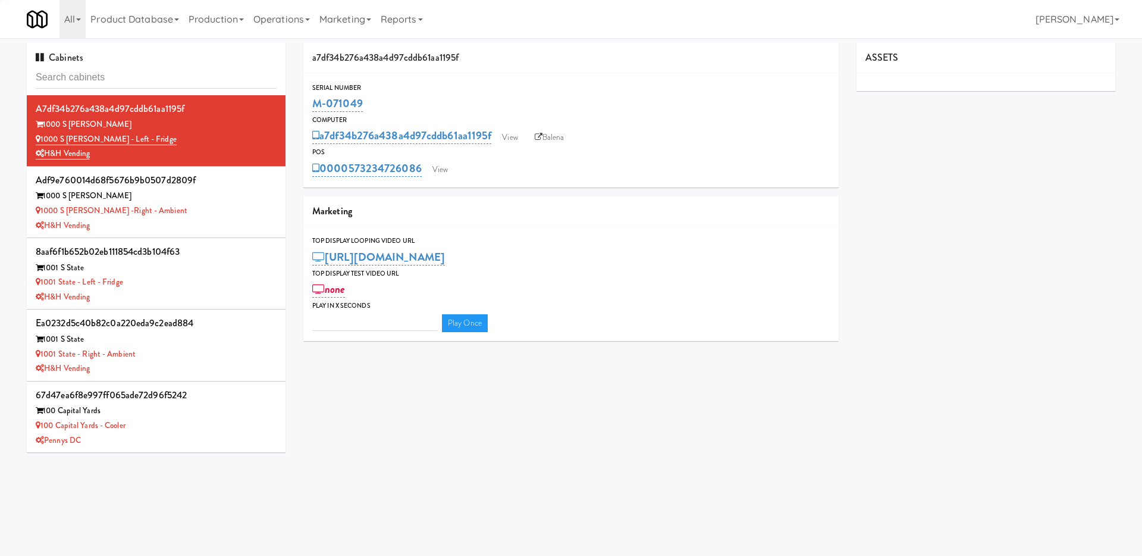
type input "3"
